Goal: Check status

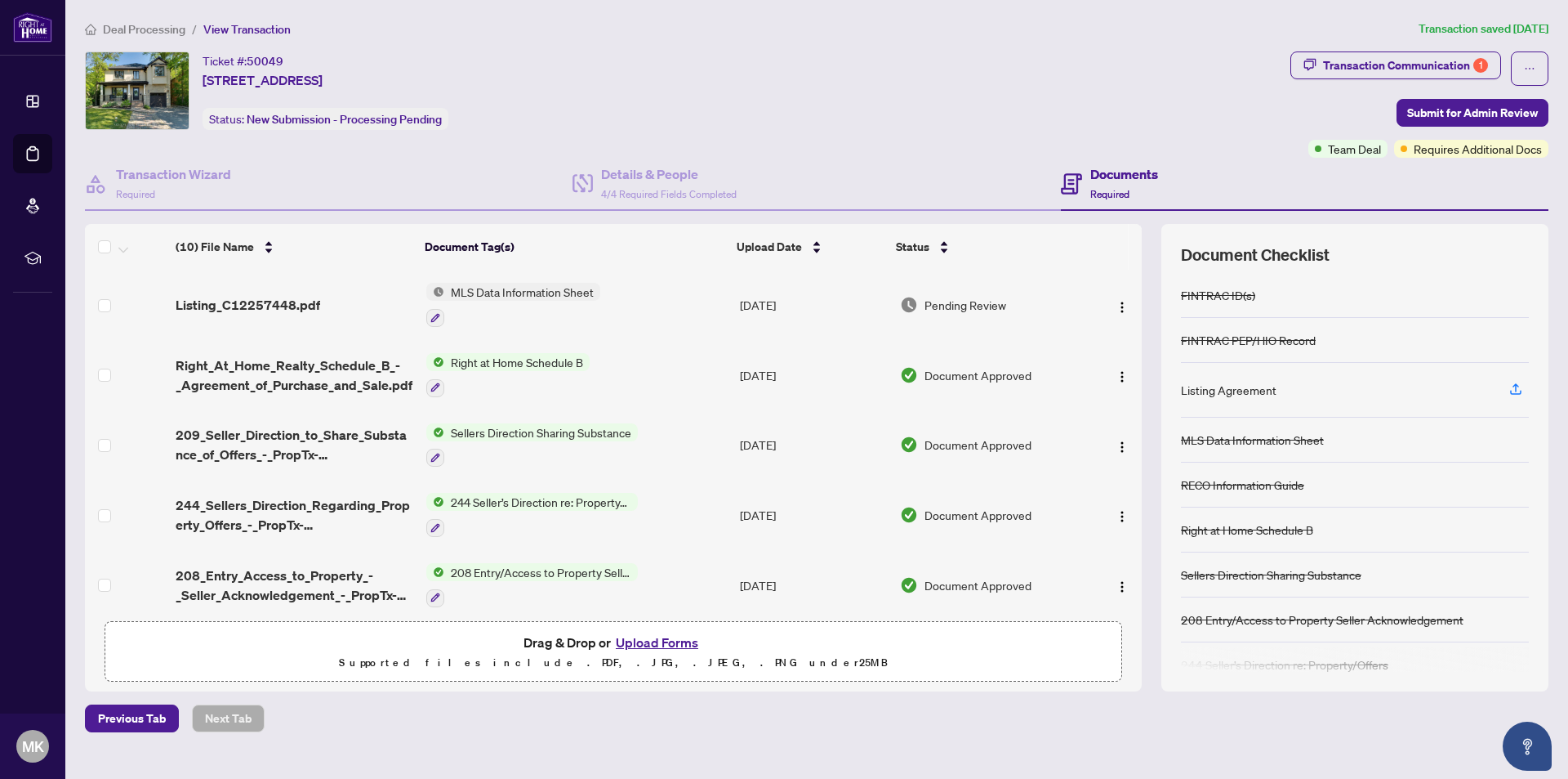
click at [139, 29] on span "Deal Processing" at bounding box center [144, 29] width 82 height 14
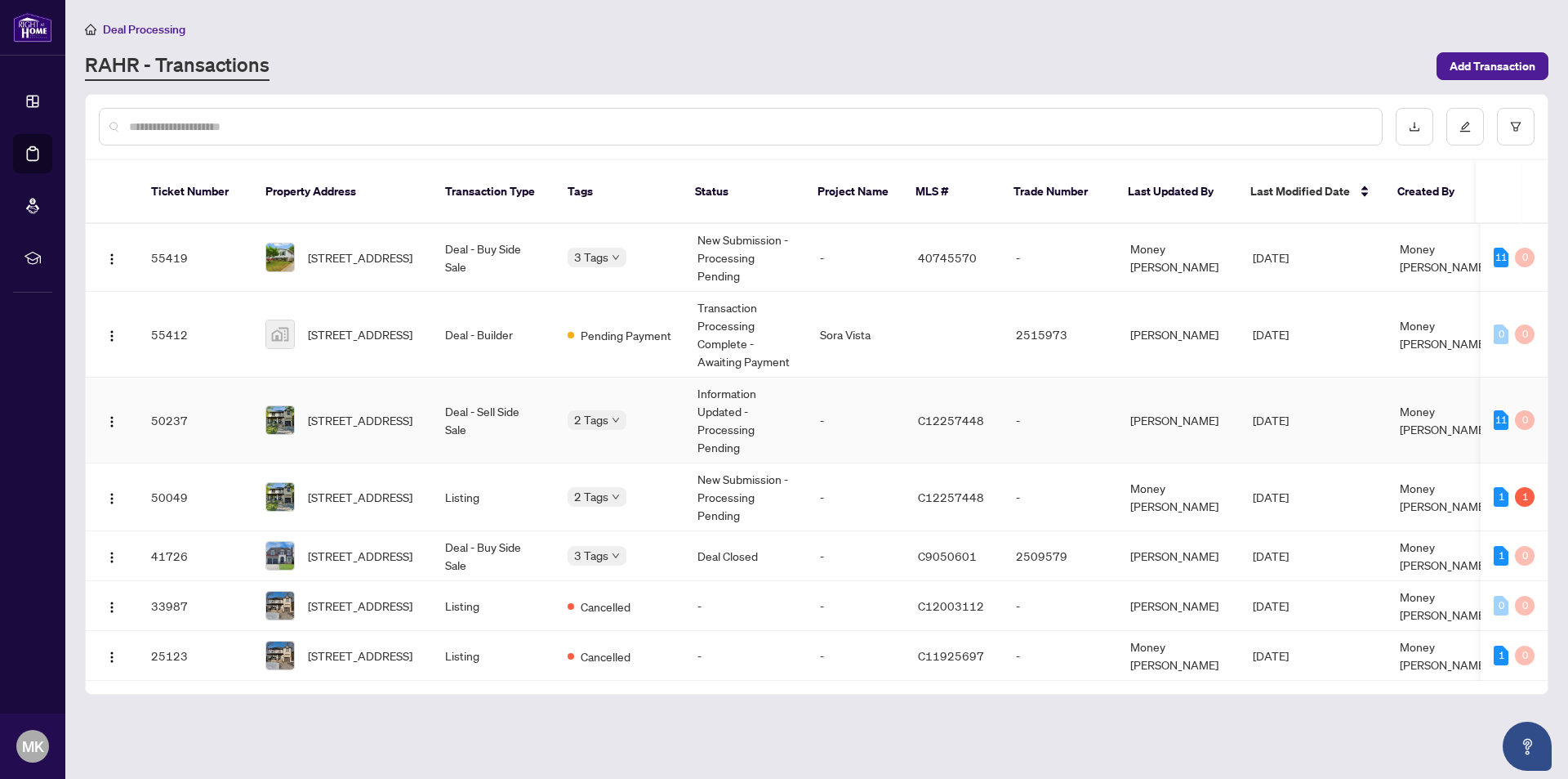
click at [458, 403] on td "Deal - Sell Side Sale" at bounding box center [492, 420] width 122 height 86
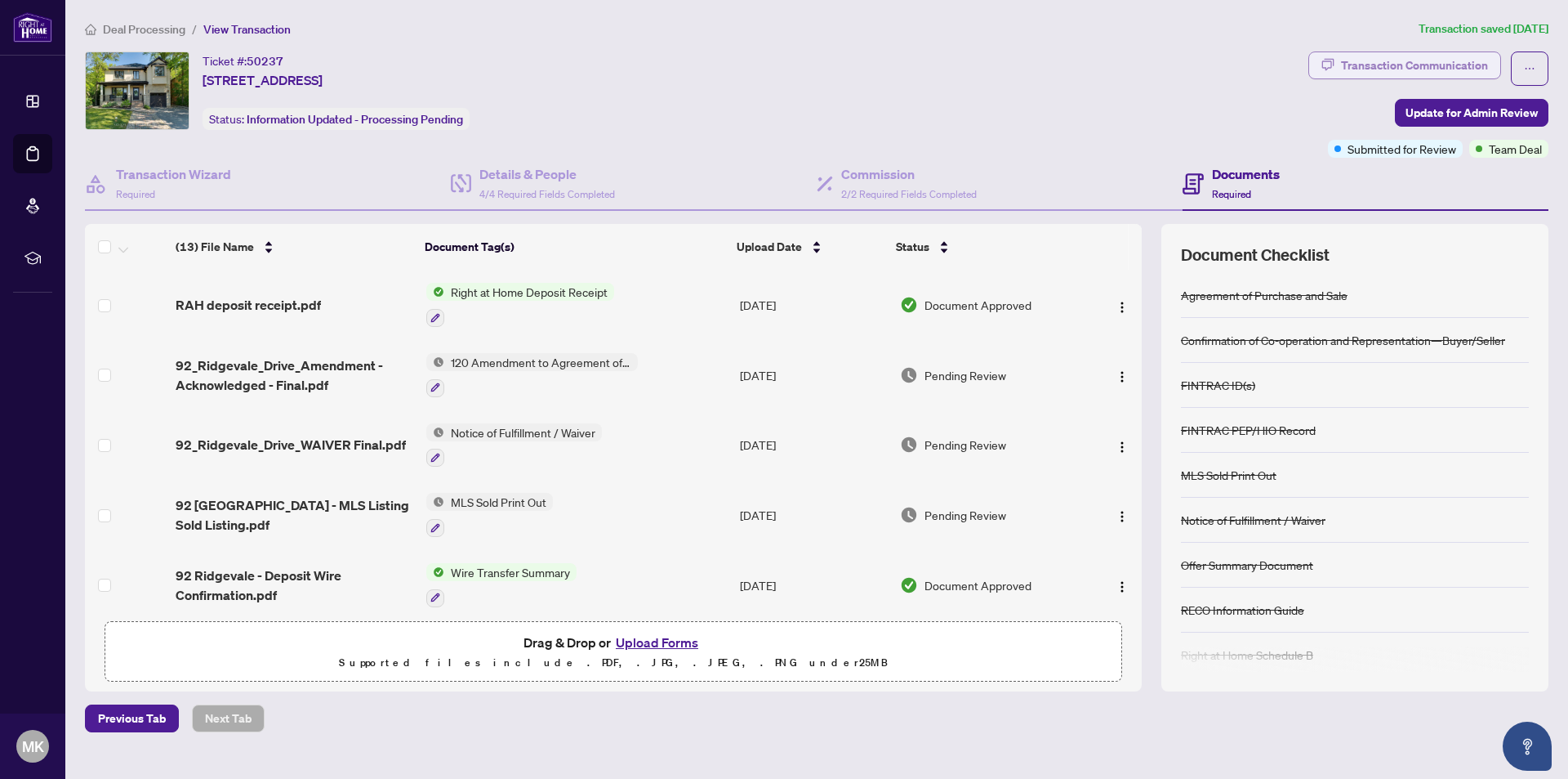
click at [1376, 68] on div "Transaction Communication" at bounding box center [1414, 65] width 147 height 26
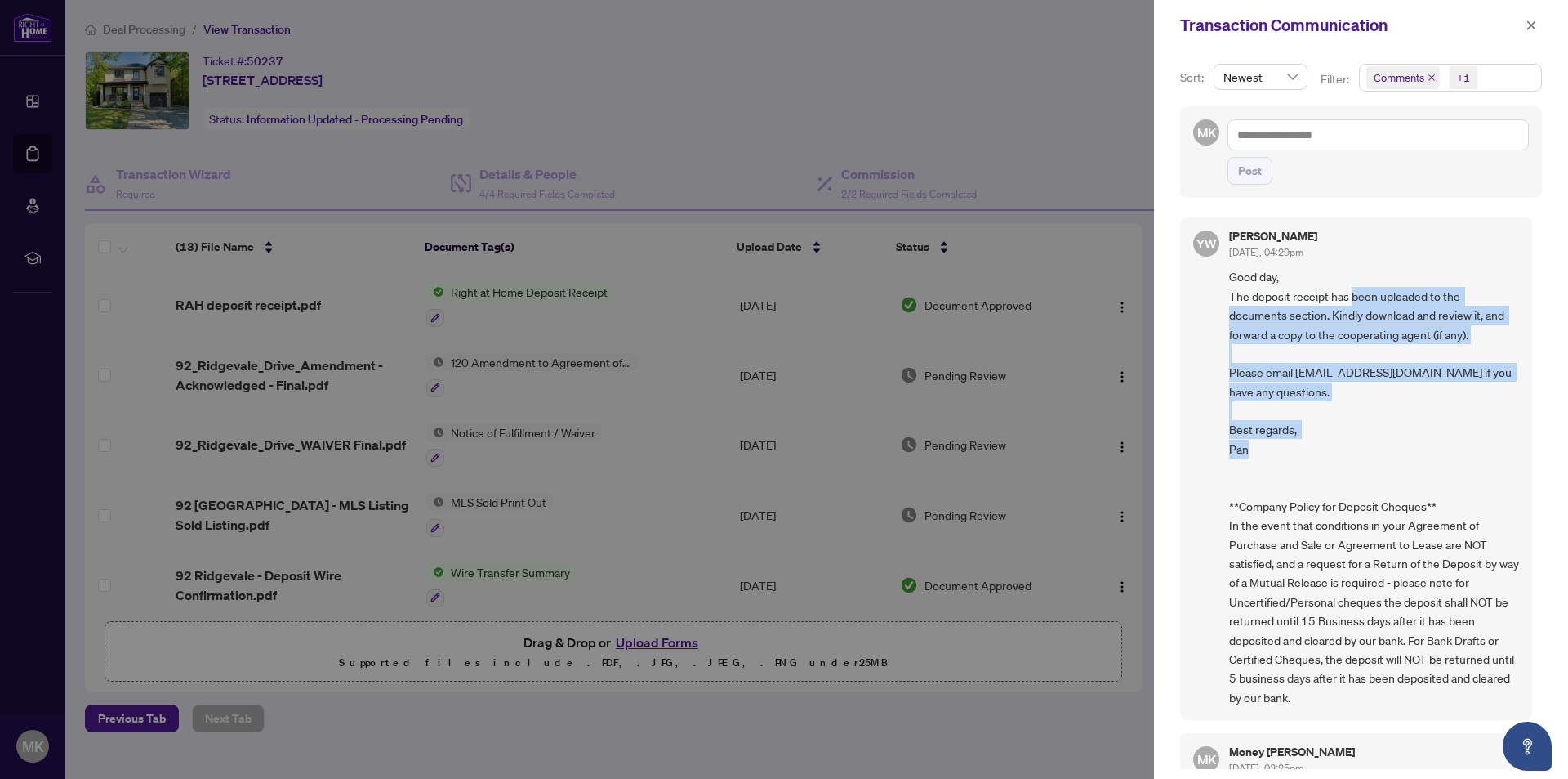
drag, startPoint x: 1357, startPoint y: 301, endPoint x: 1383, endPoint y: 429, distance: 130.6
click at [1383, 429] on span "Good day, The deposit receipt has been uploaded to the documents section. Kindl…" at bounding box center [1374, 486] width 290 height 439
click at [1391, 411] on span "Good day, The deposit receipt has been uploaded to the documents section. Kindl…" at bounding box center [1374, 486] width 290 height 439
